Goal: Information Seeking & Learning: Learn about a topic

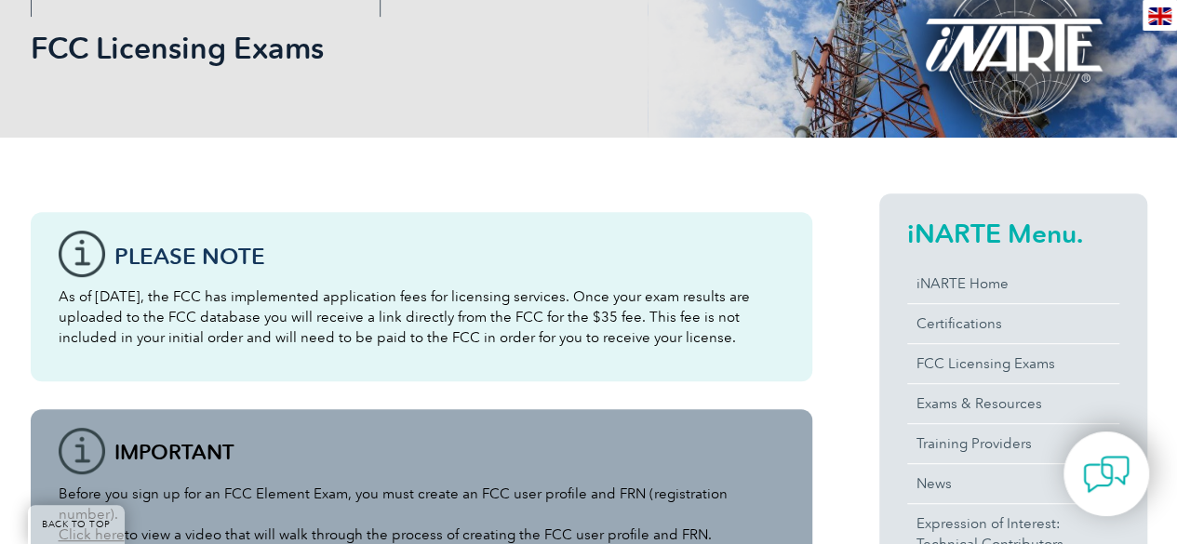
scroll to position [465, 0]
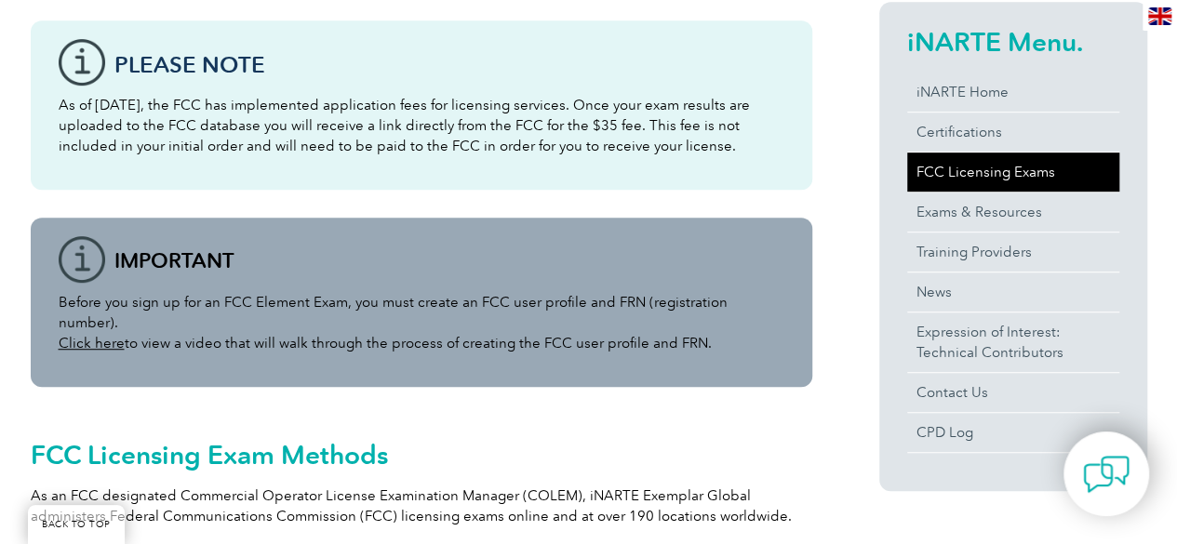
click at [999, 180] on link "FCC Licensing Exams" at bounding box center [1013, 172] width 212 height 39
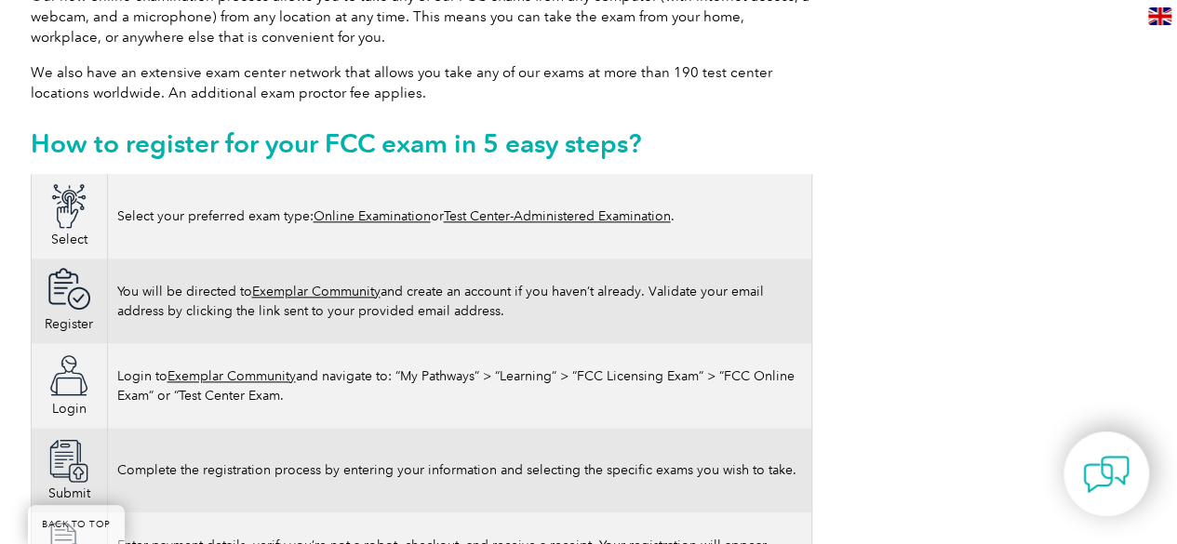
scroll to position [1023, 0]
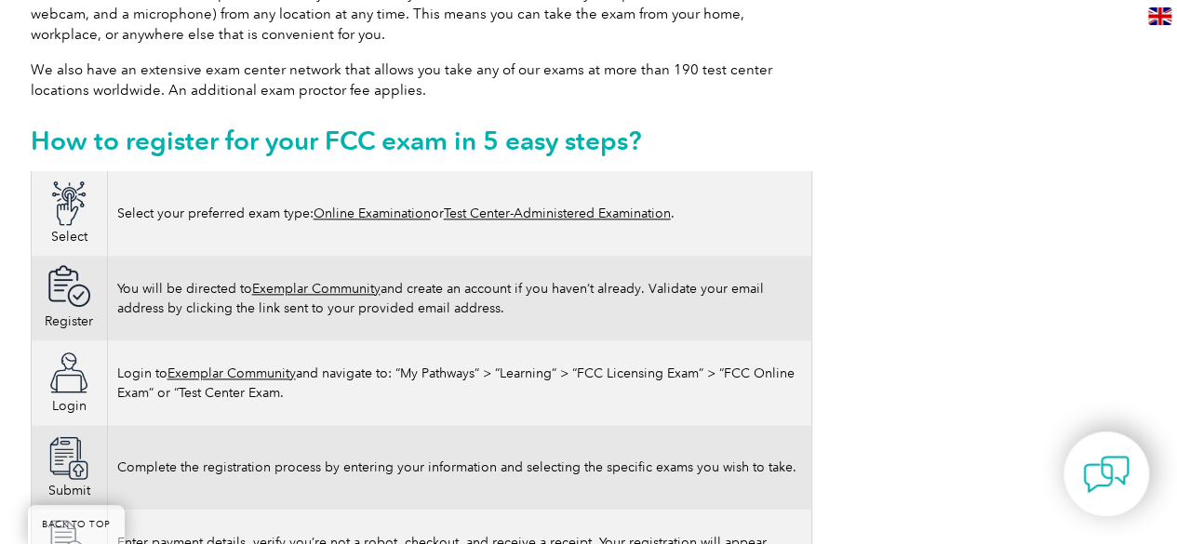
click at [404, 206] on link "Online Examination" at bounding box center [371, 214] width 117 height 16
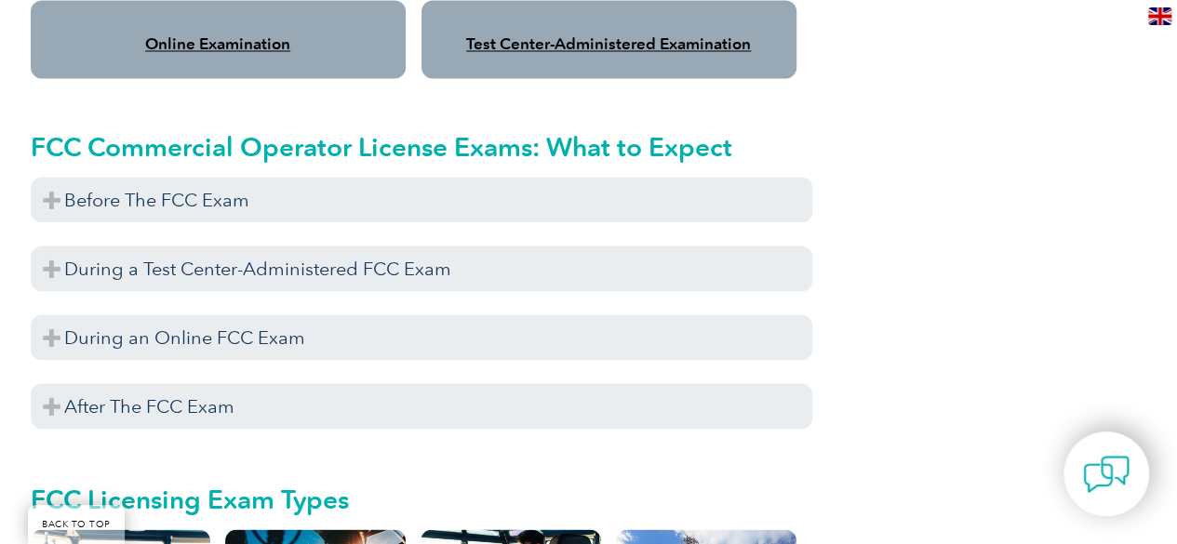
scroll to position [1953, 0]
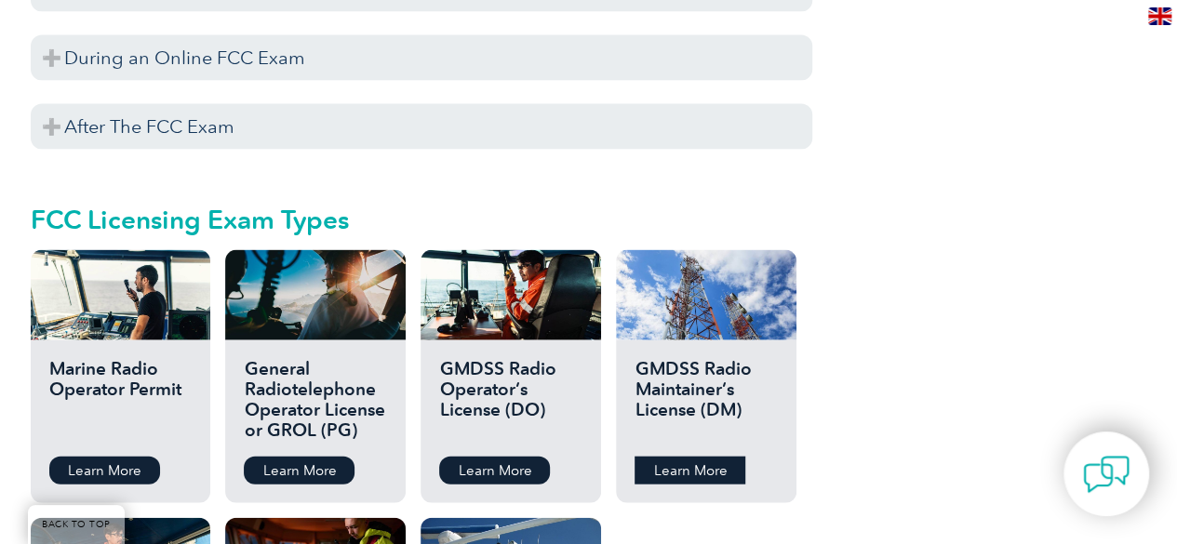
click at [681, 457] on link "Learn More" at bounding box center [689, 471] width 111 height 28
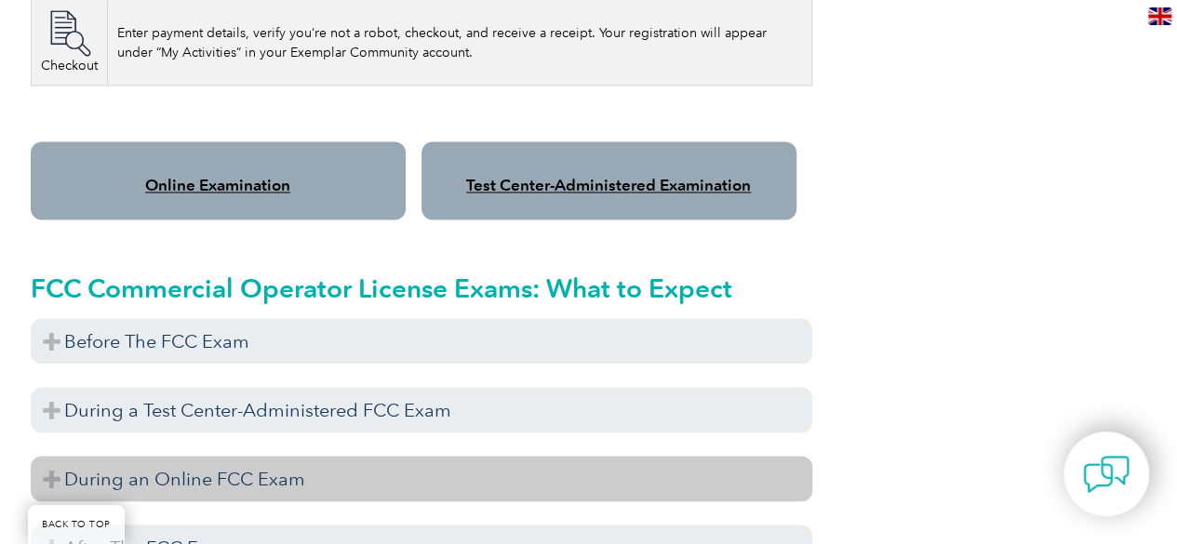
scroll to position [1395, 0]
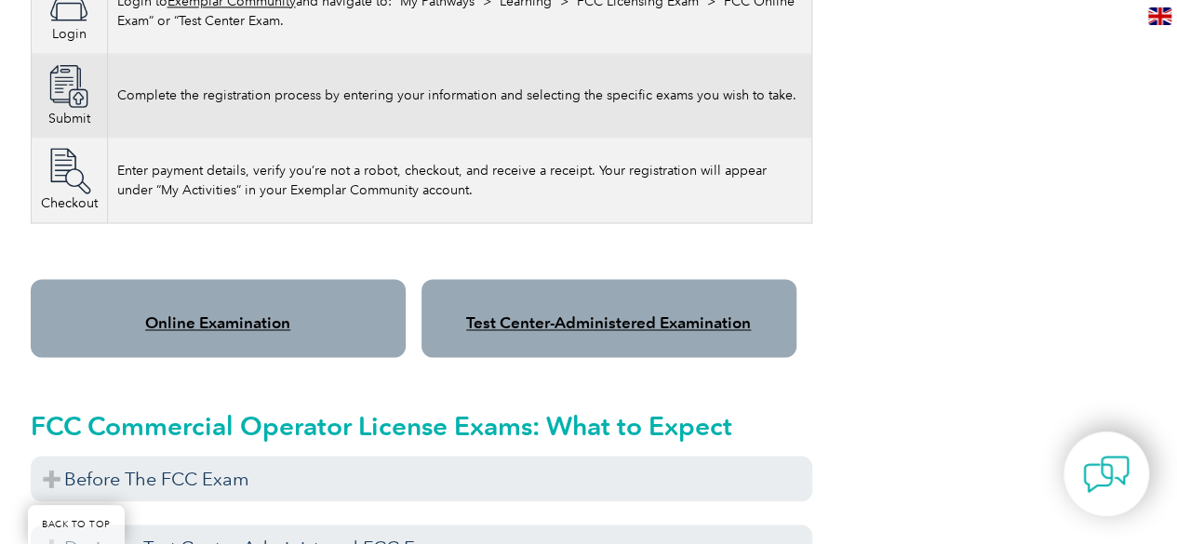
click at [229, 313] on link "Online Examination" at bounding box center [217, 322] width 145 height 19
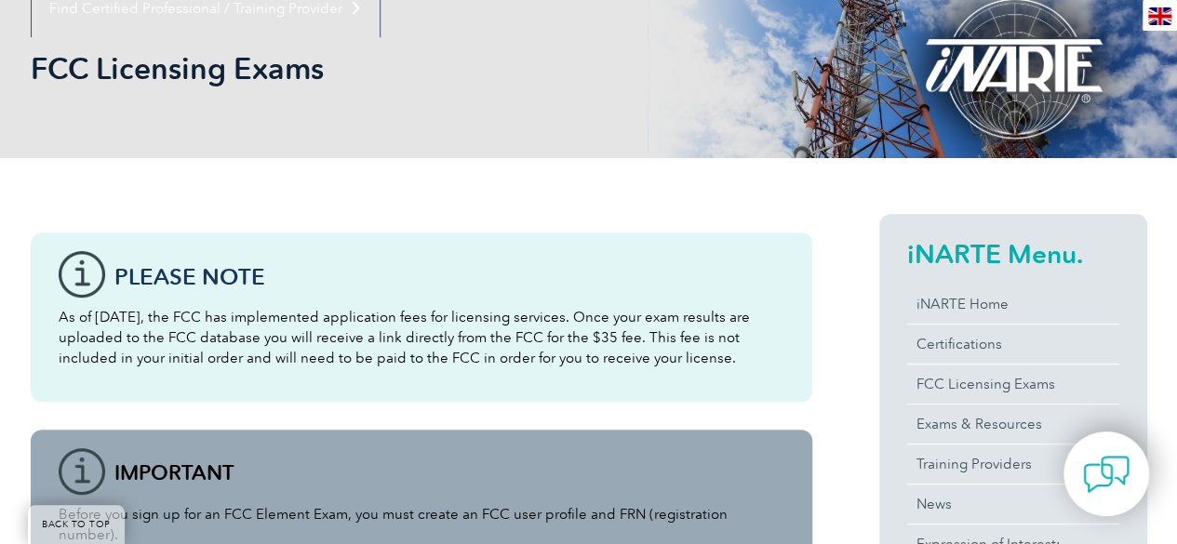
scroll to position [372, 0]
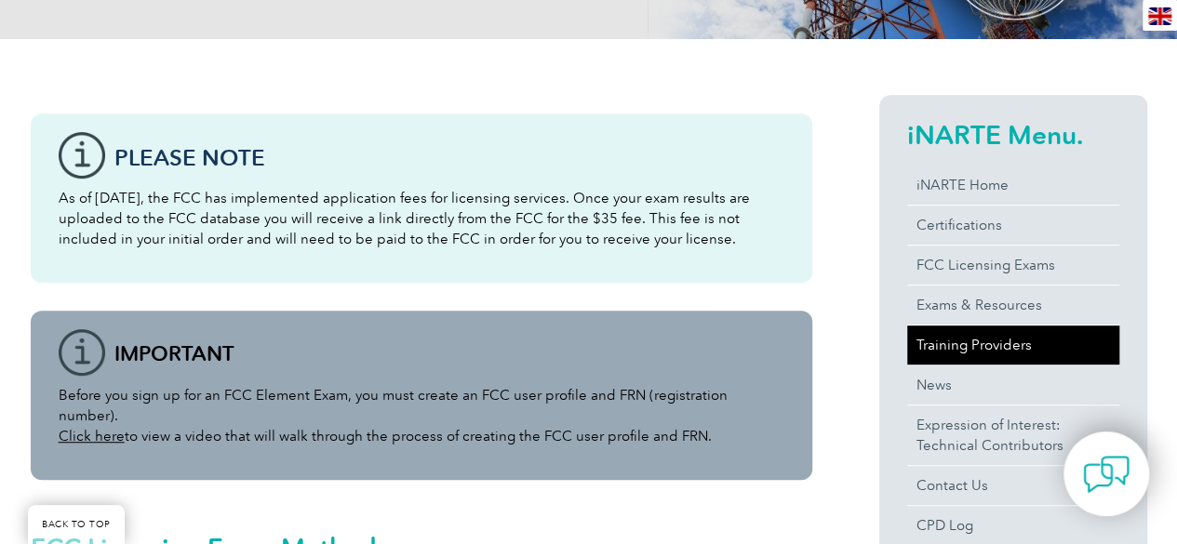
click at [1017, 353] on link "Training Providers" at bounding box center [1013, 345] width 212 height 39
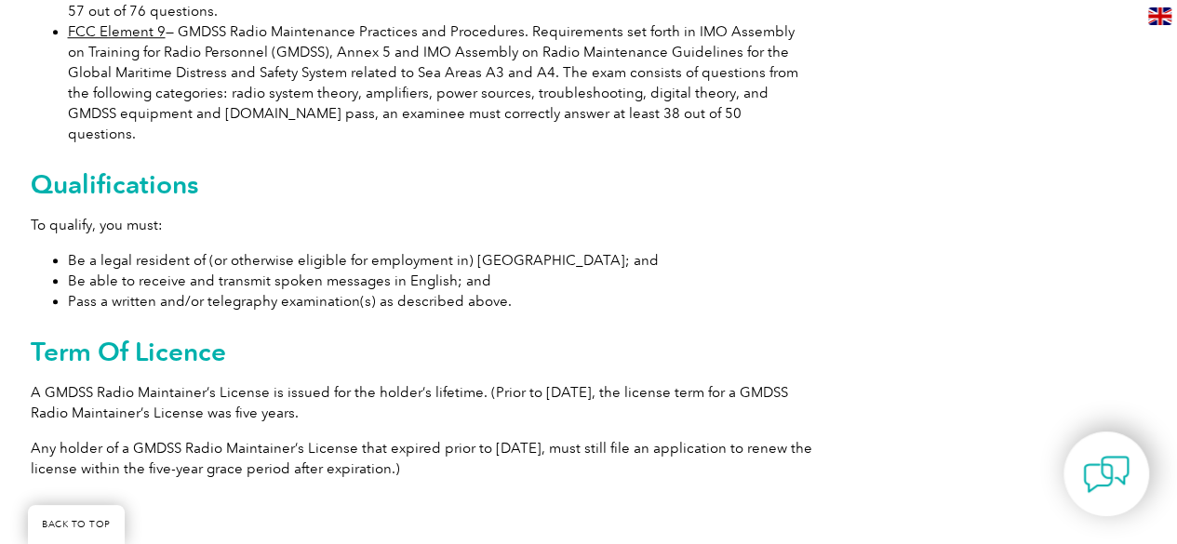
scroll to position [744, 0]
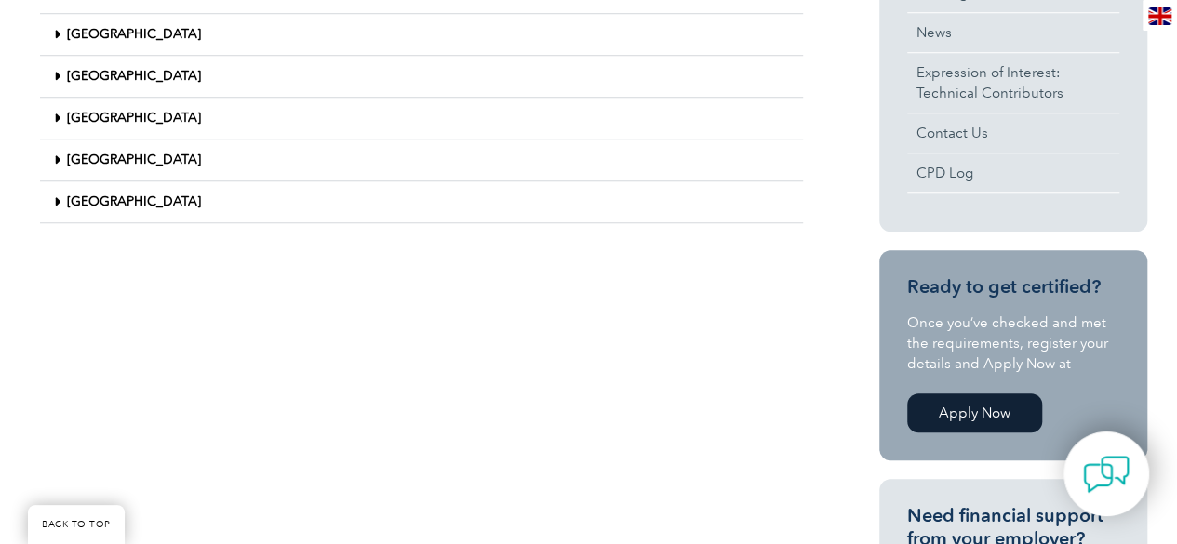
scroll to position [744, 0]
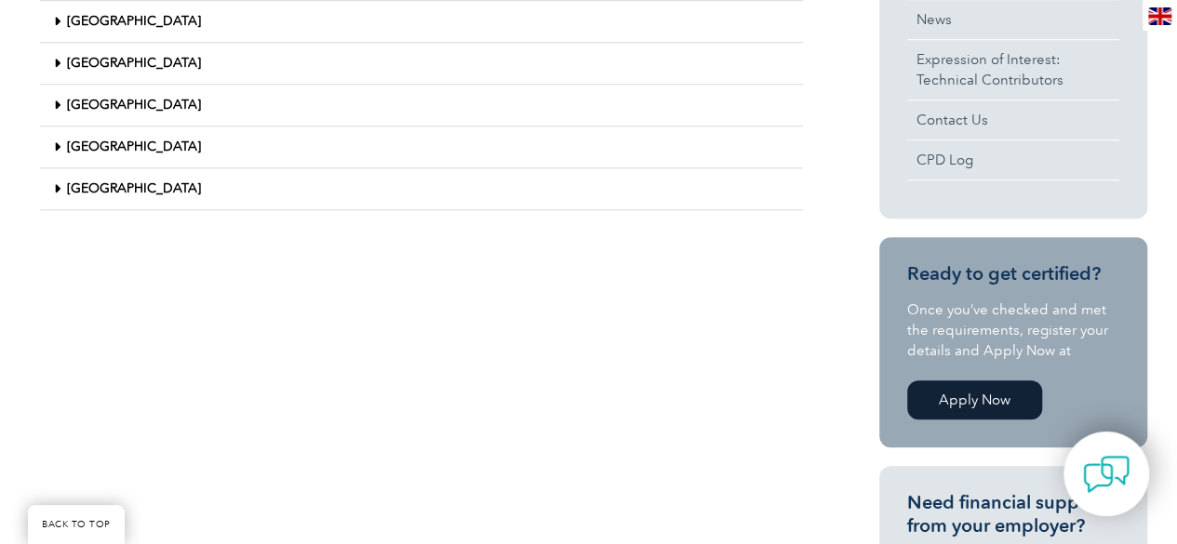
click at [132, 186] on link "[GEOGRAPHIC_DATA]" at bounding box center [134, 188] width 134 height 16
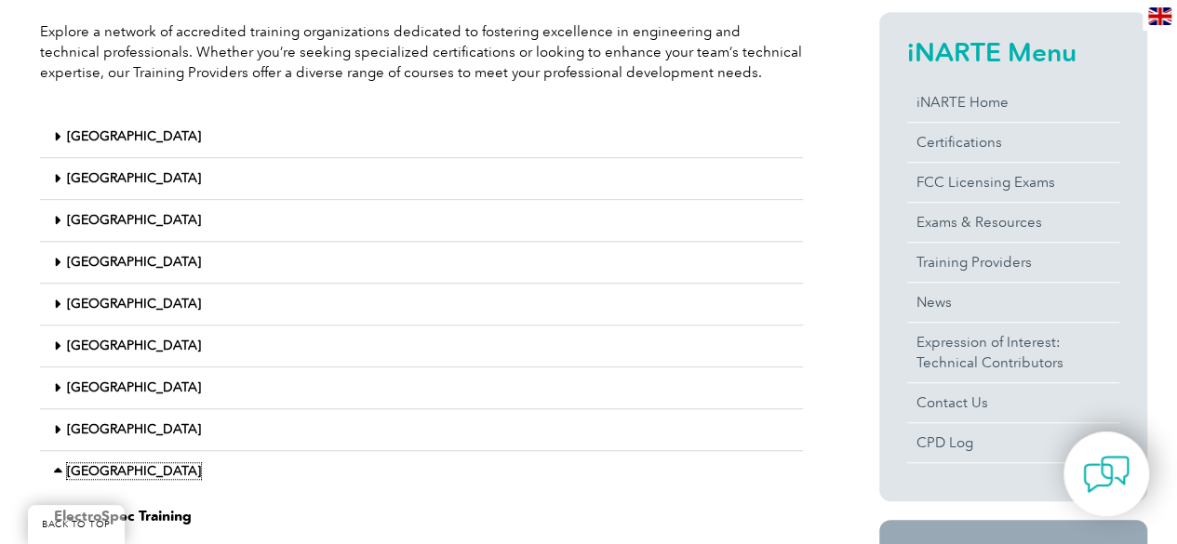
scroll to position [465, 0]
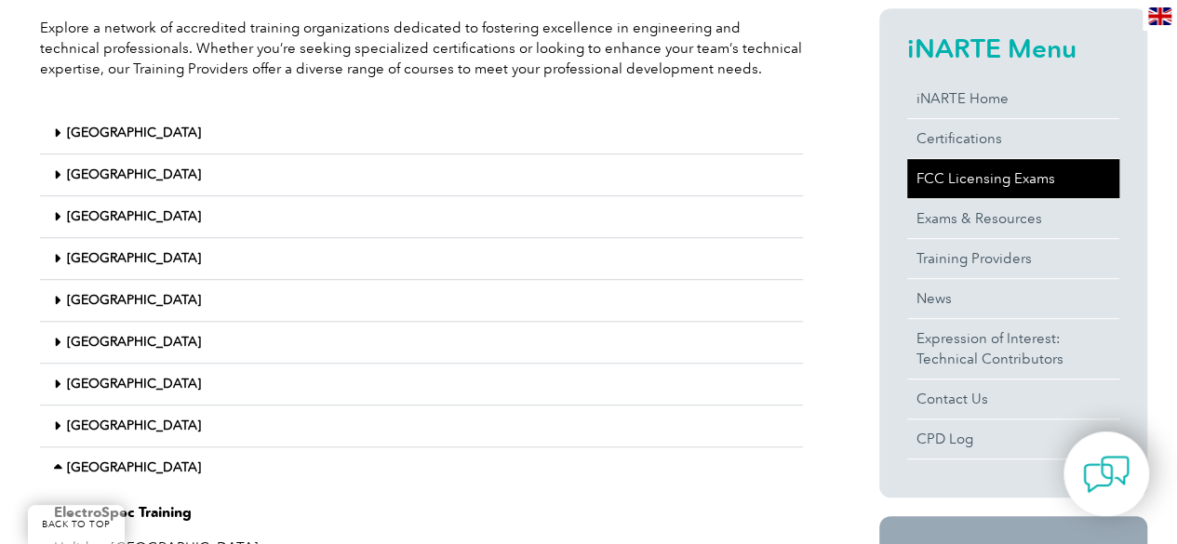
click at [988, 176] on link "FCC Licensing Exams" at bounding box center [1013, 178] width 212 height 39
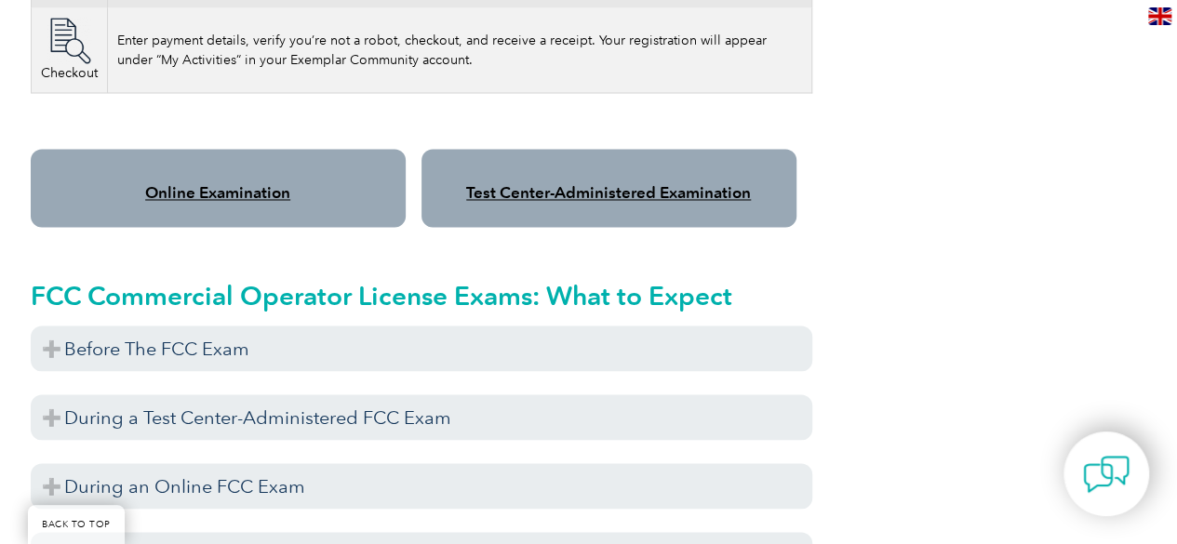
scroll to position [1581, 0]
